Goal: Find specific page/section: Find specific page/section

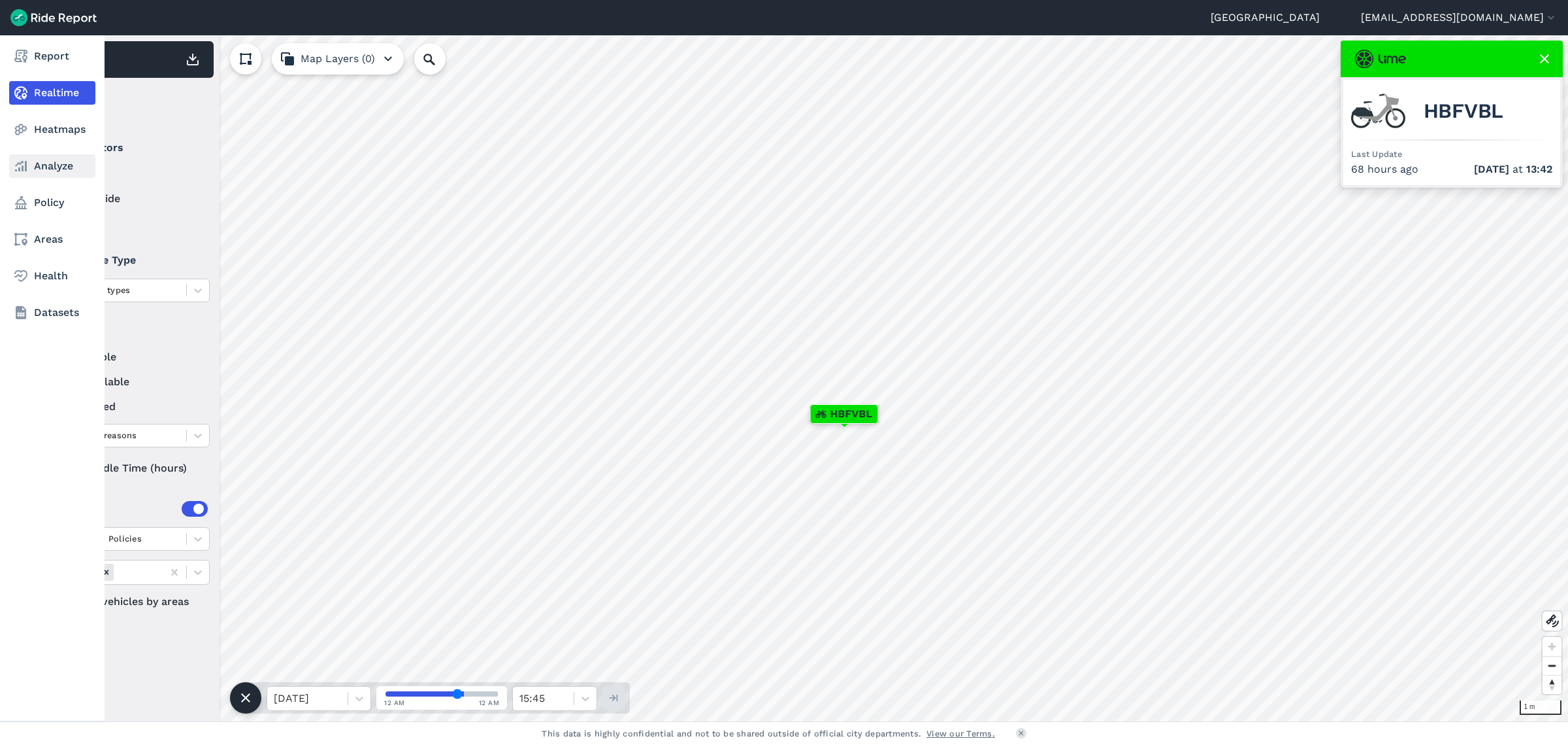
drag, startPoint x: 54, startPoint y: 126, endPoint x: 51, endPoint y: 154, distance: 28.2
click at [54, 127] on link "Heatmaps" at bounding box center [52, 130] width 86 height 24
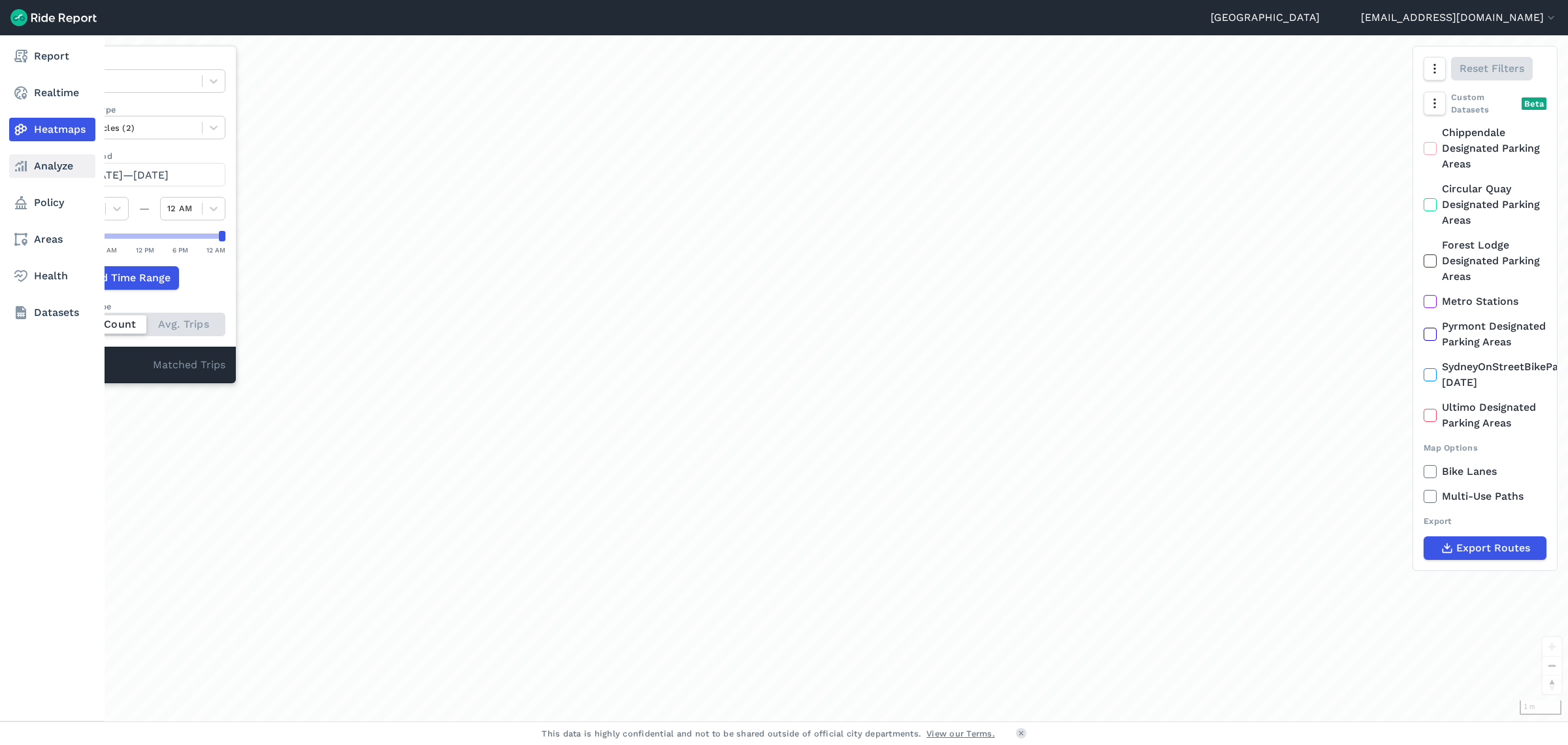
click at [51, 170] on link "Analyze" at bounding box center [52, 166] width 86 height 24
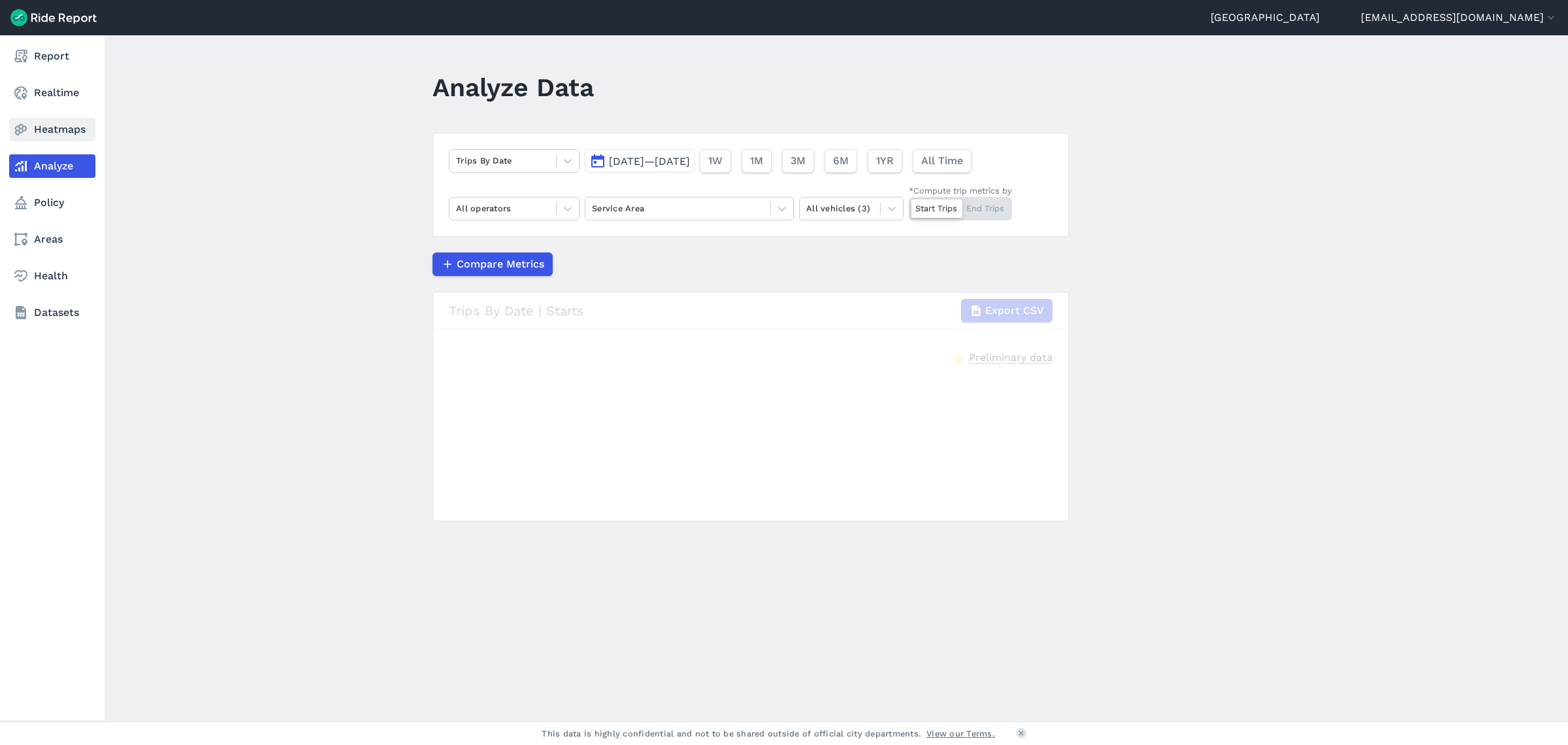
click at [74, 136] on link "Heatmaps" at bounding box center [52, 130] width 86 height 24
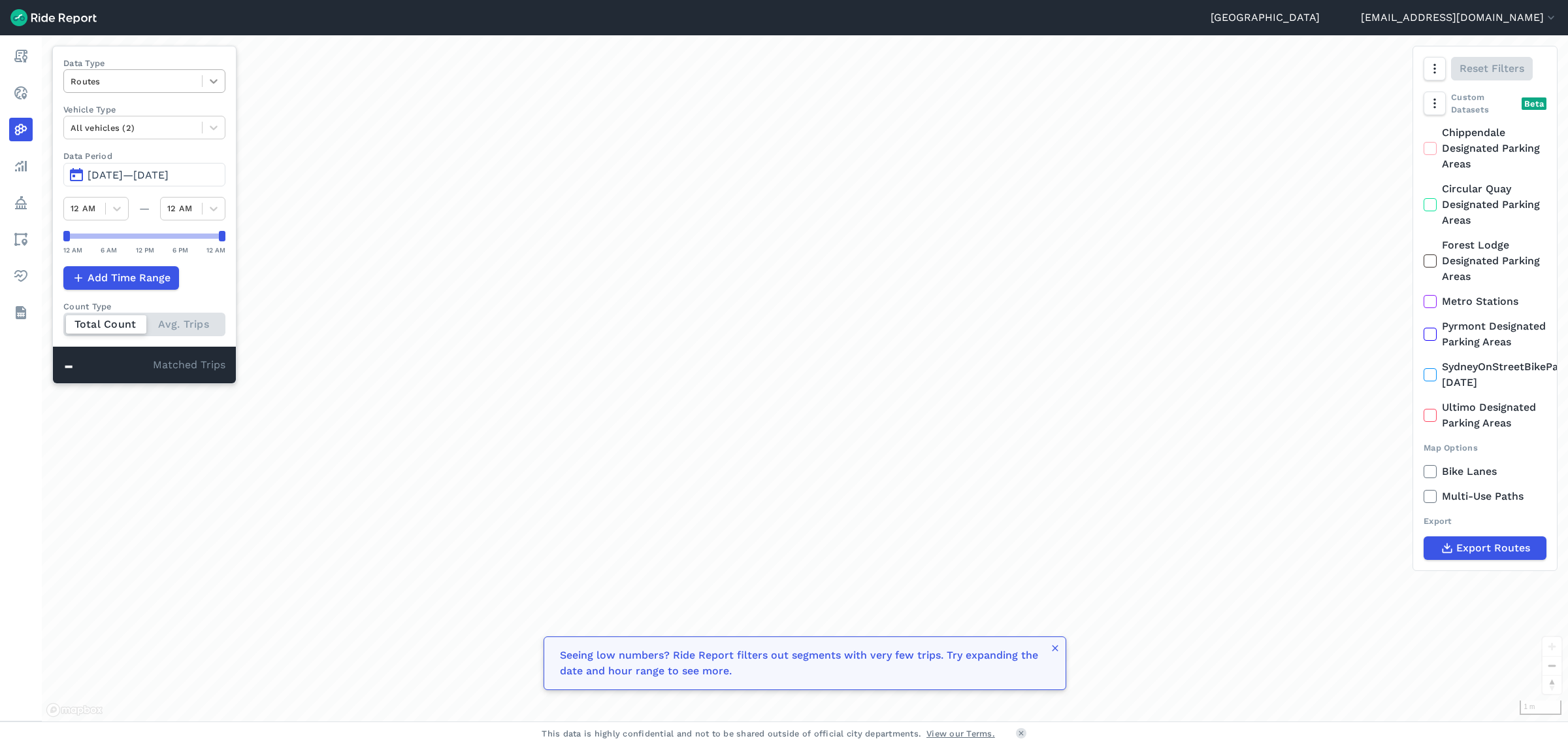
click at [218, 83] on icon at bounding box center [213, 81] width 8 height 4
click at [173, 149] on div "Curb Events" at bounding box center [144, 159] width 162 height 23
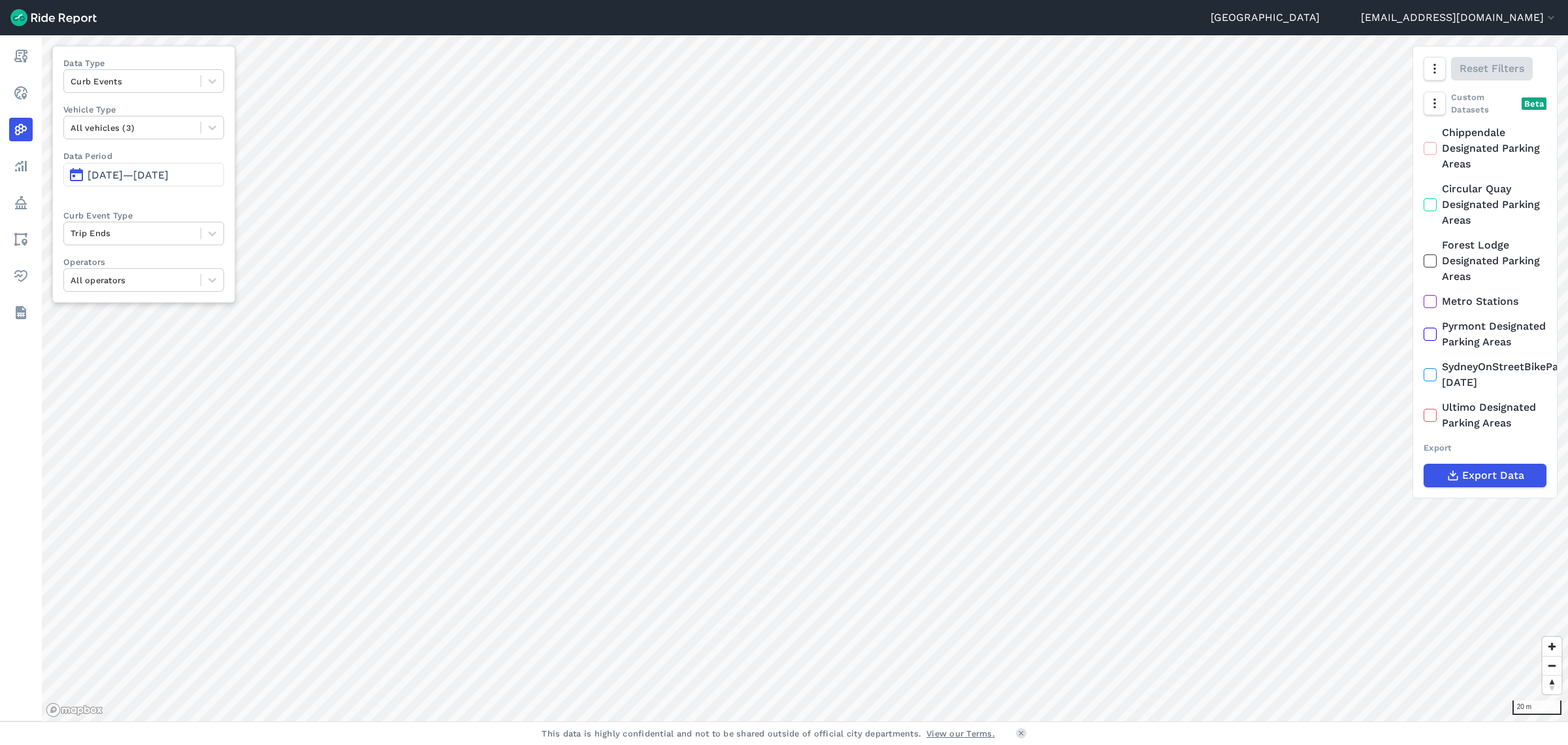
click at [129, 176] on span "[DATE]—[DATE]" at bounding box center [128, 175] width 81 height 13
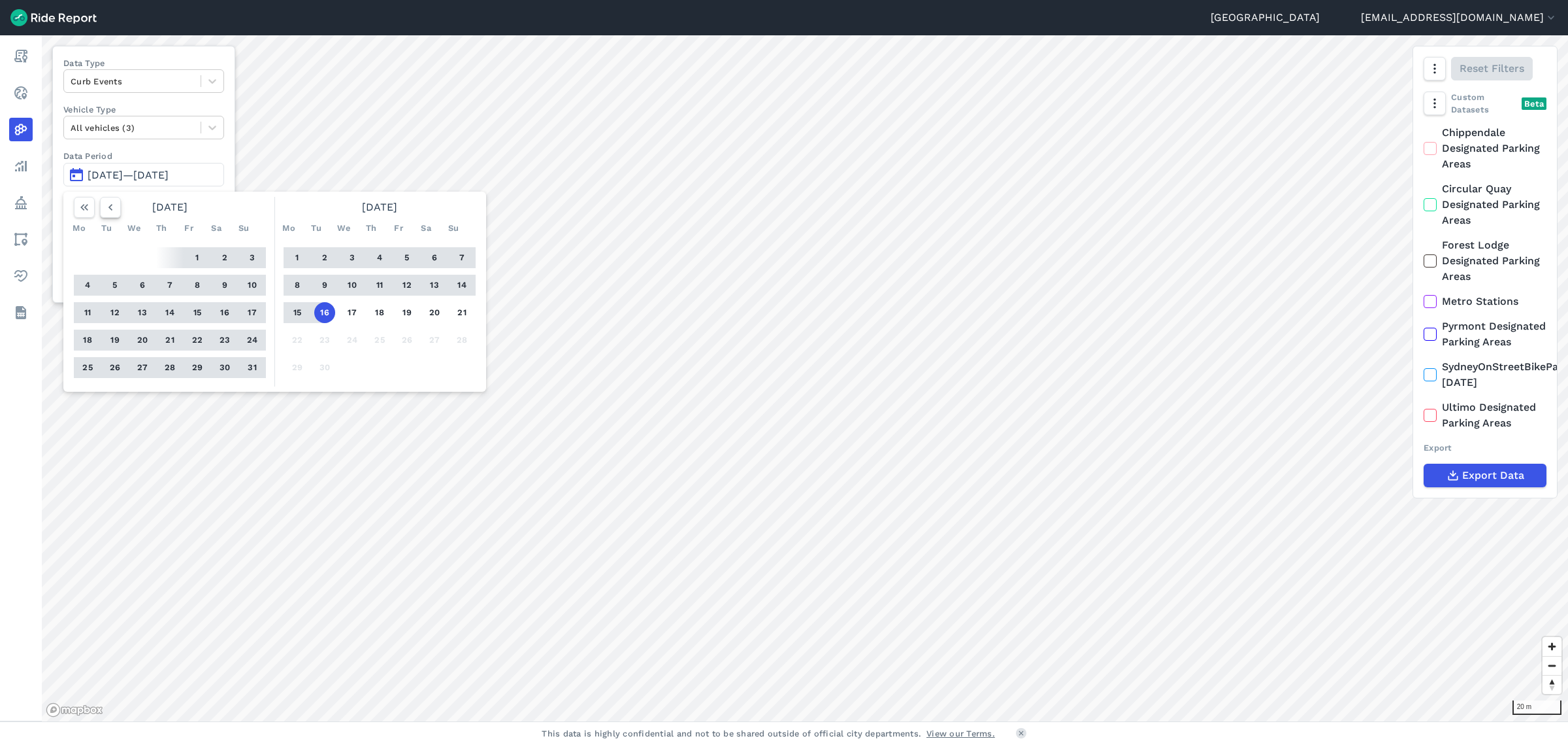
click at [112, 207] on icon "button" at bounding box center [111, 208] width 13 height 13
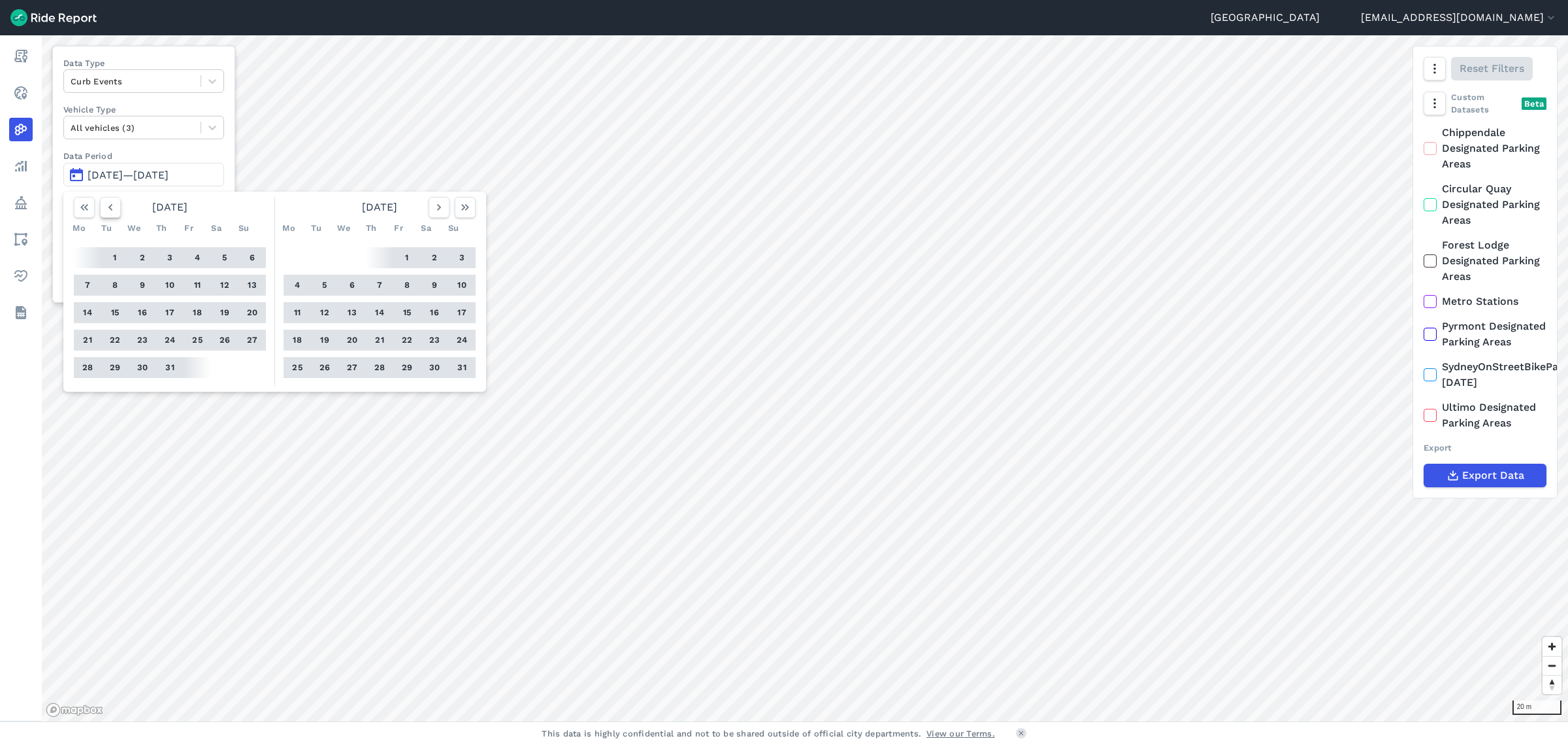
click at [112, 207] on icon "button" at bounding box center [111, 208] width 13 height 13
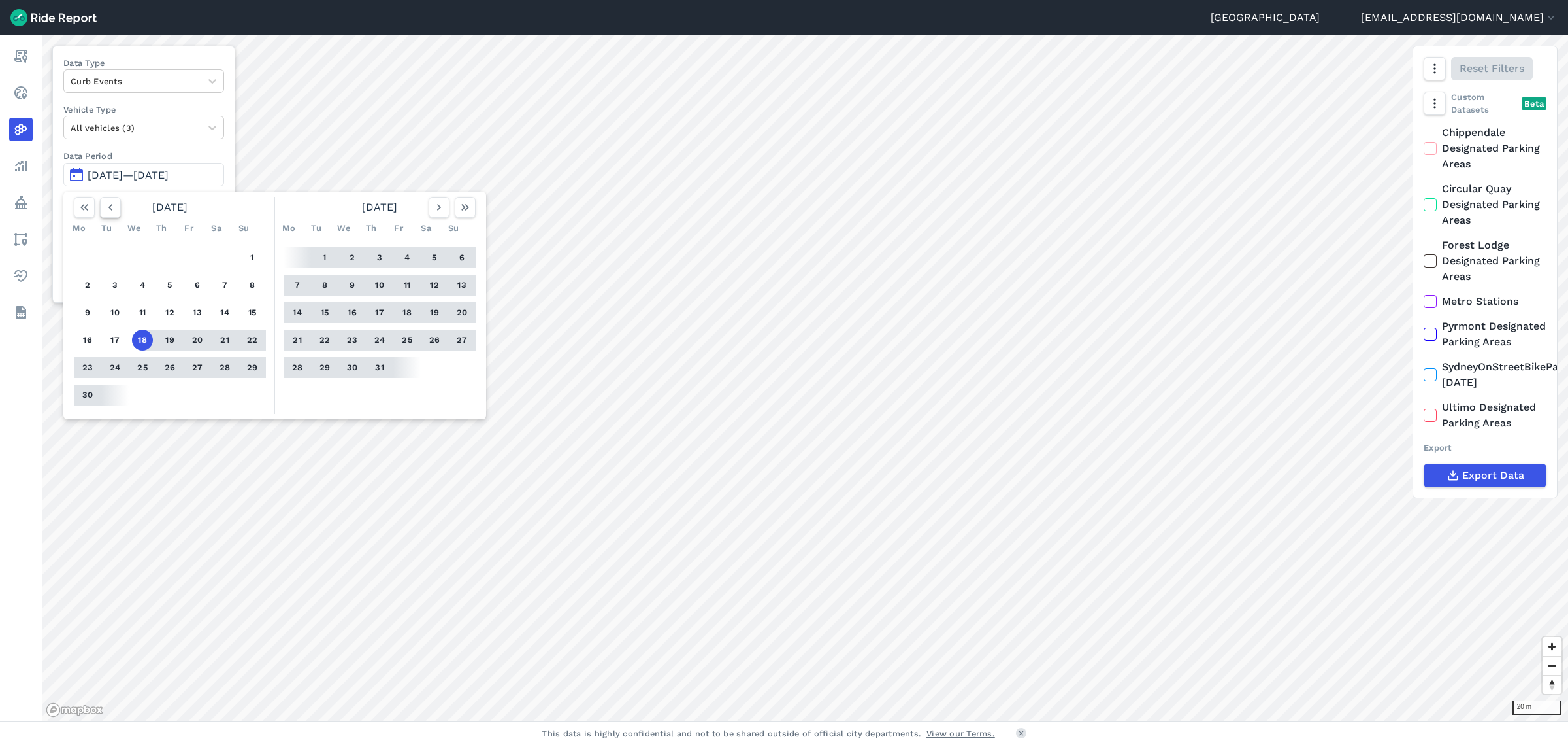
click at [112, 207] on icon "button" at bounding box center [111, 208] width 13 height 13
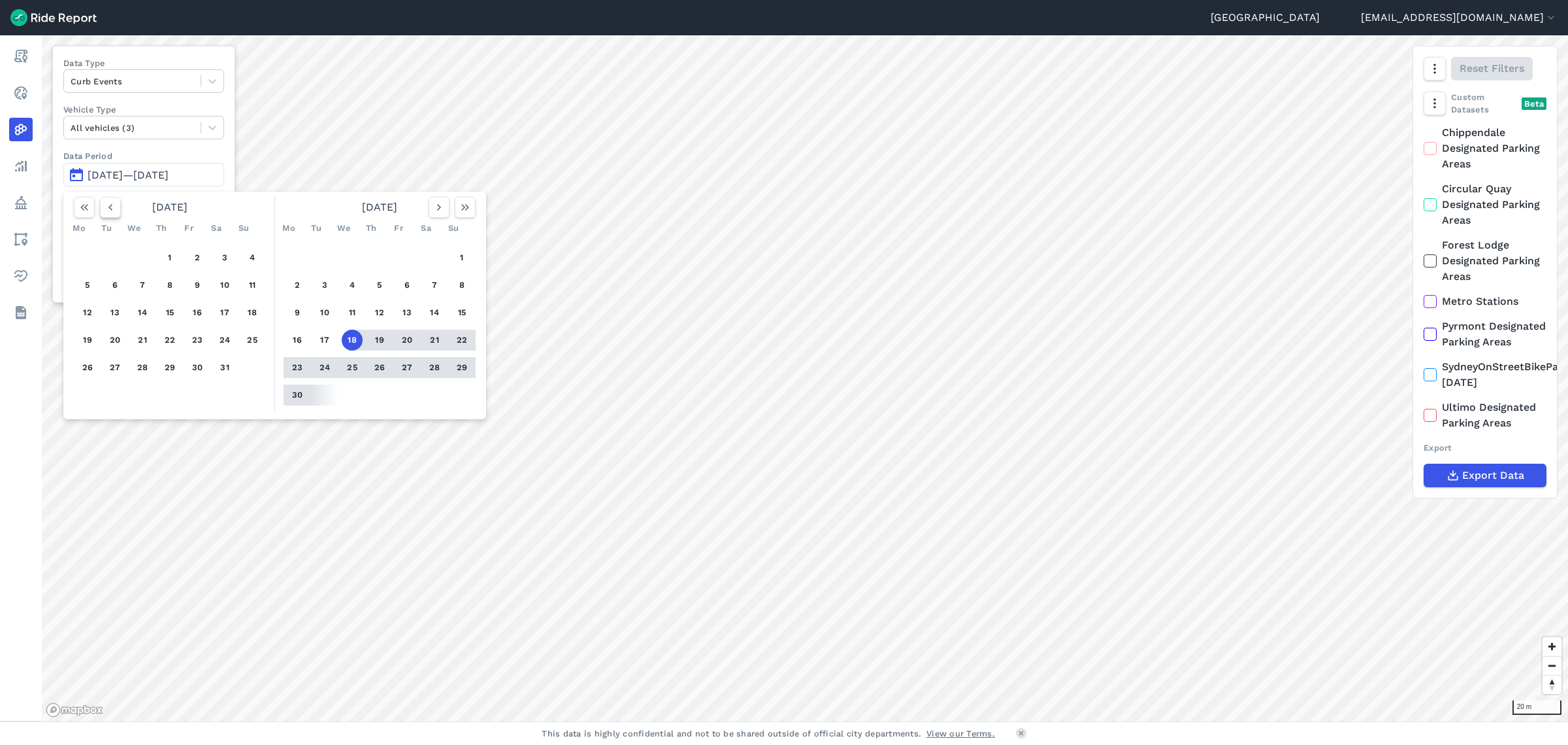
click at [112, 207] on icon "button" at bounding box center [111, 208] width 13 height 13
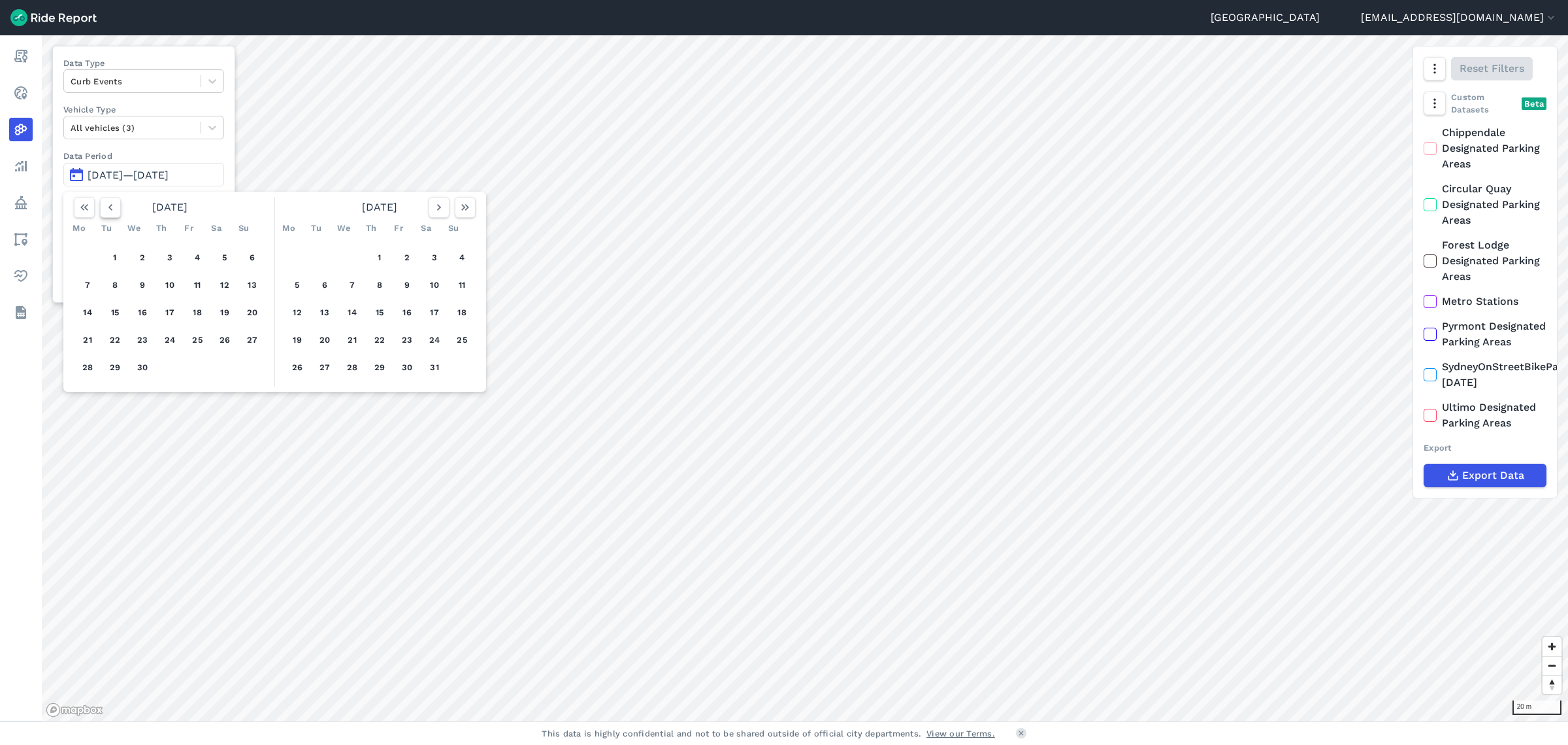
click at [112, 207] on icon "button" at bounding box center [111, 208] width 13 height 13
click at [140, 262] on button "1" at bounding box center [142, 258] width 21 height 21
click at [468, 214] on button "button" at bounding box center [465, 207] width 21 height 21
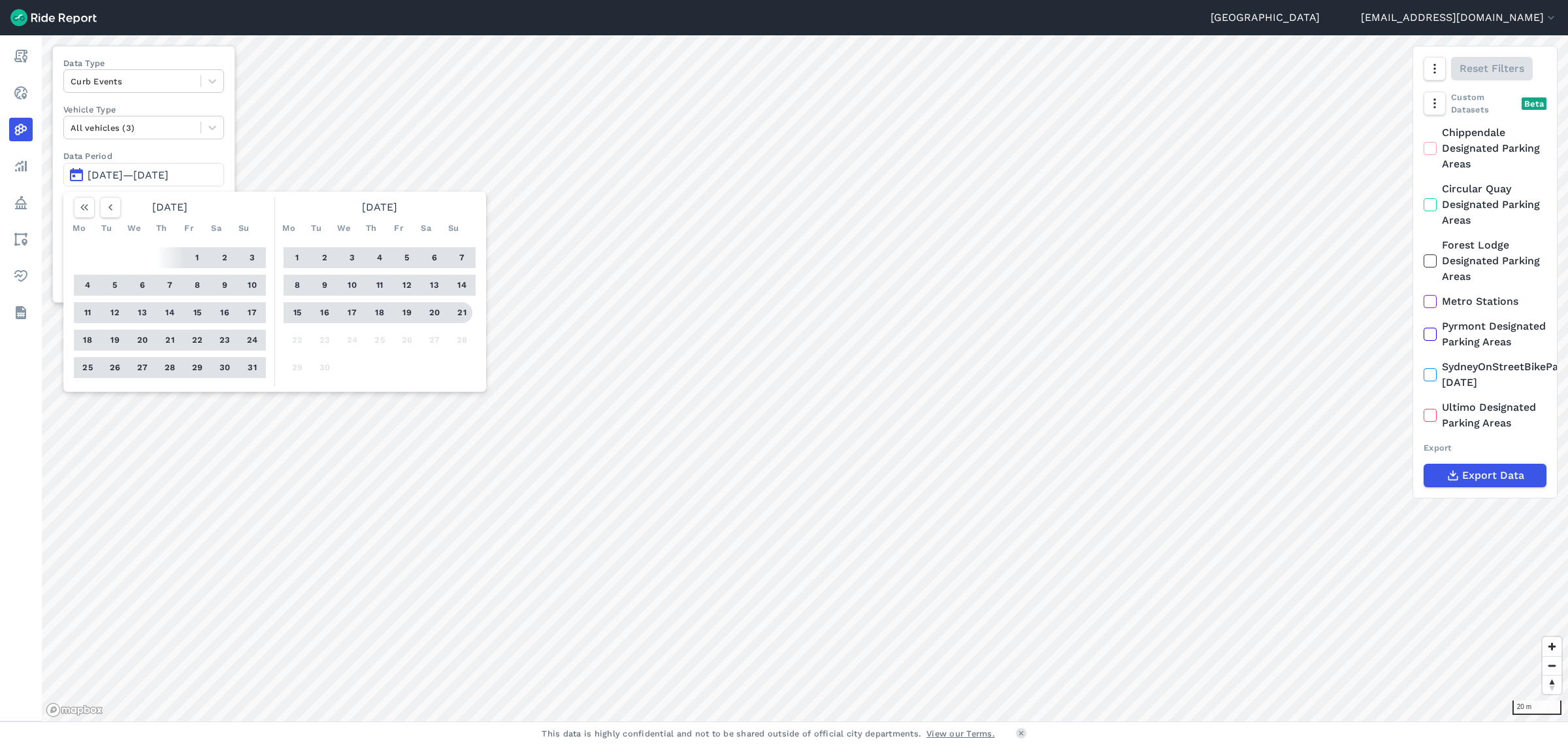
click at [456, 311] on button "21" at bounding box center [462, 313] width 21 height 21
